Goal: Information Seeking & Learning: Find specific fact

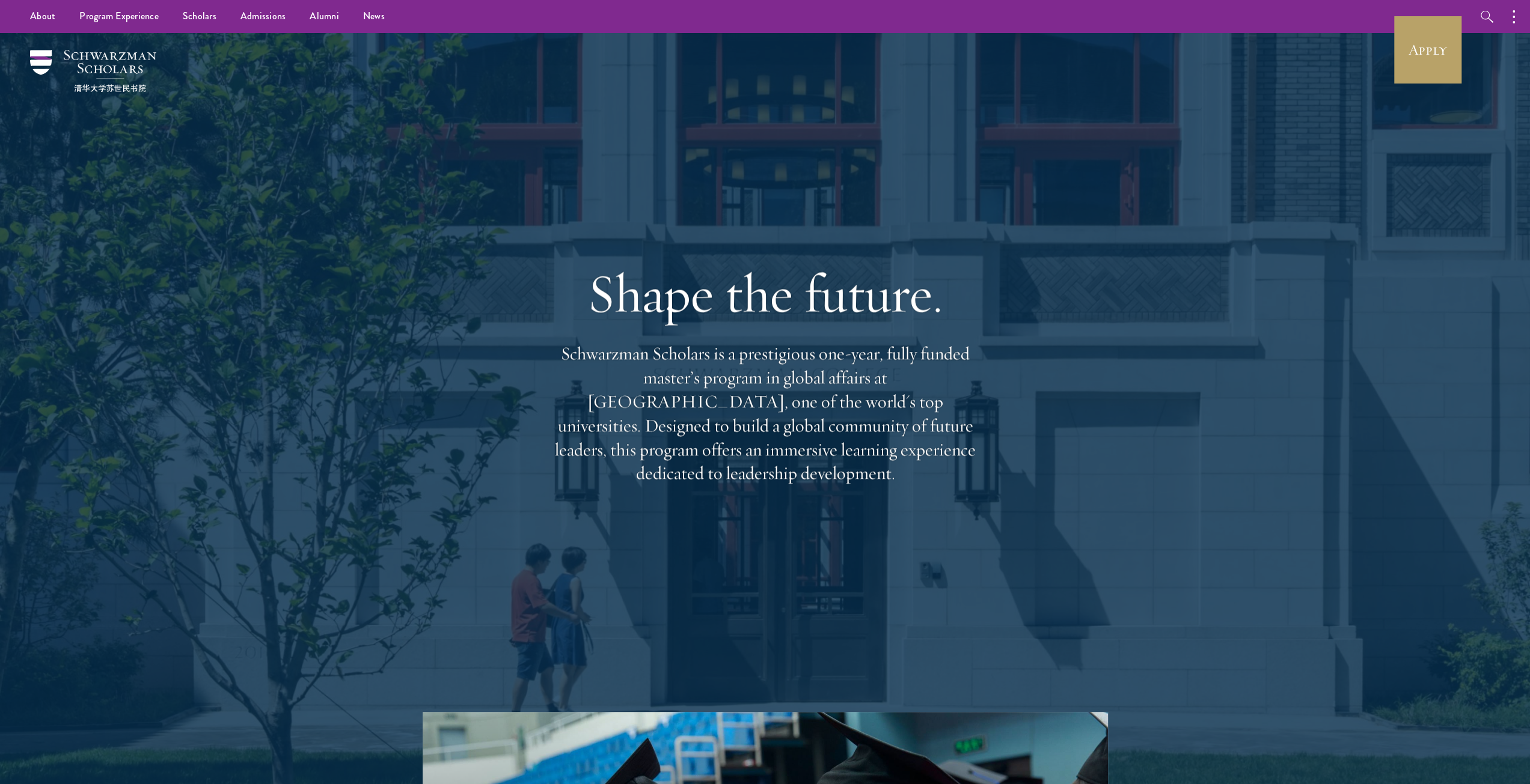
click at [636, 147] on div "Shape the future. Schwarzman Scholars is a prestigious one-year, fully funded m…" at bounding box center [765, 373] width 866 height 679
click at [1434, 46] on link "Apply" at bounding box center [1427, 49] width 68 height 68
click at [190, 18] on link "Scholars" at bounding box center [199, 17] width 58 height 33
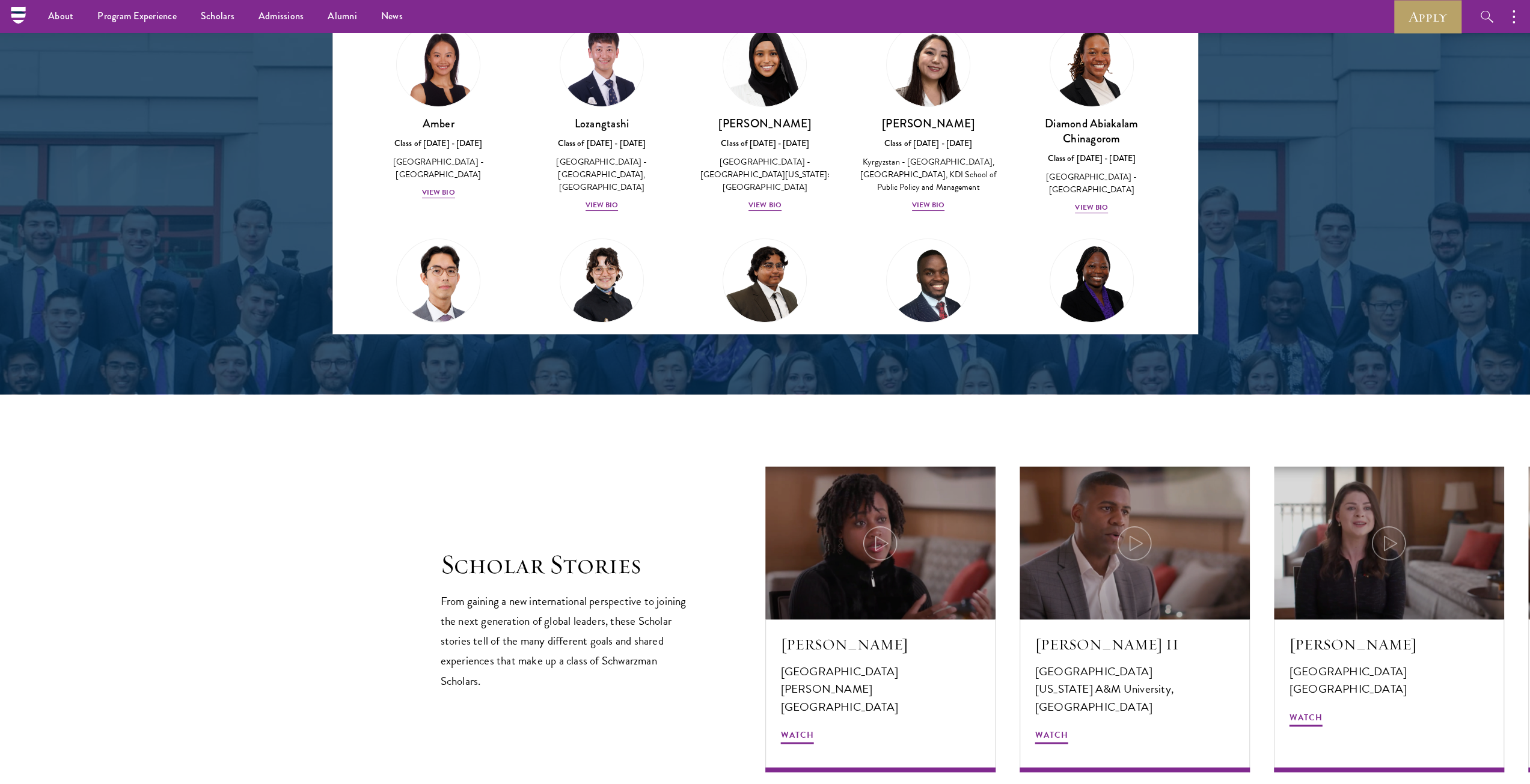
scroll to position [1262, 0]
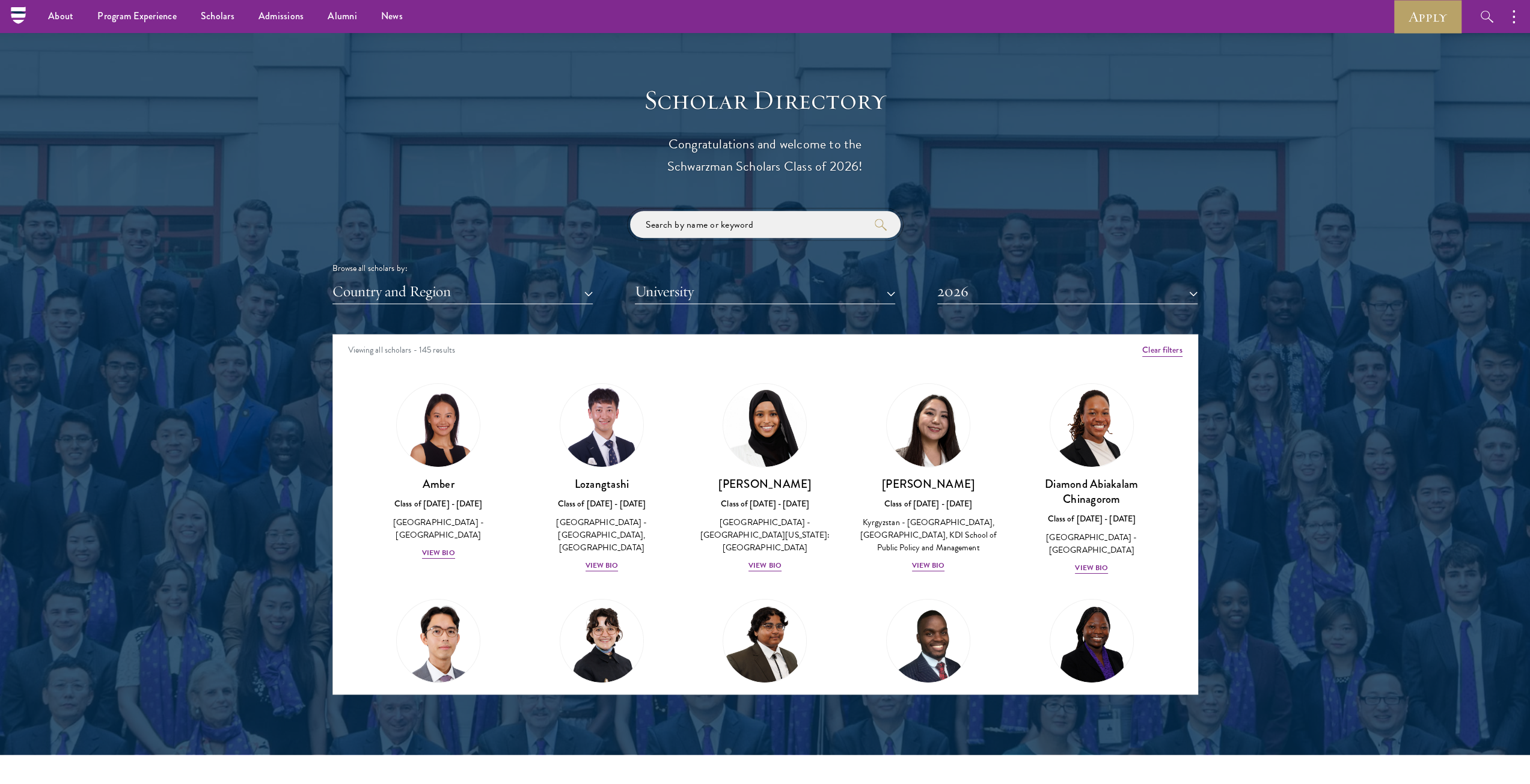
click at [692, 217] on input "search" at bounding box center [765, 224] width 270 height 27
paste input "[PERSON_NAME]"
type input "[PERSON_NAME]"
